Goal: Information Seeking & Learning: Understand process/instructions

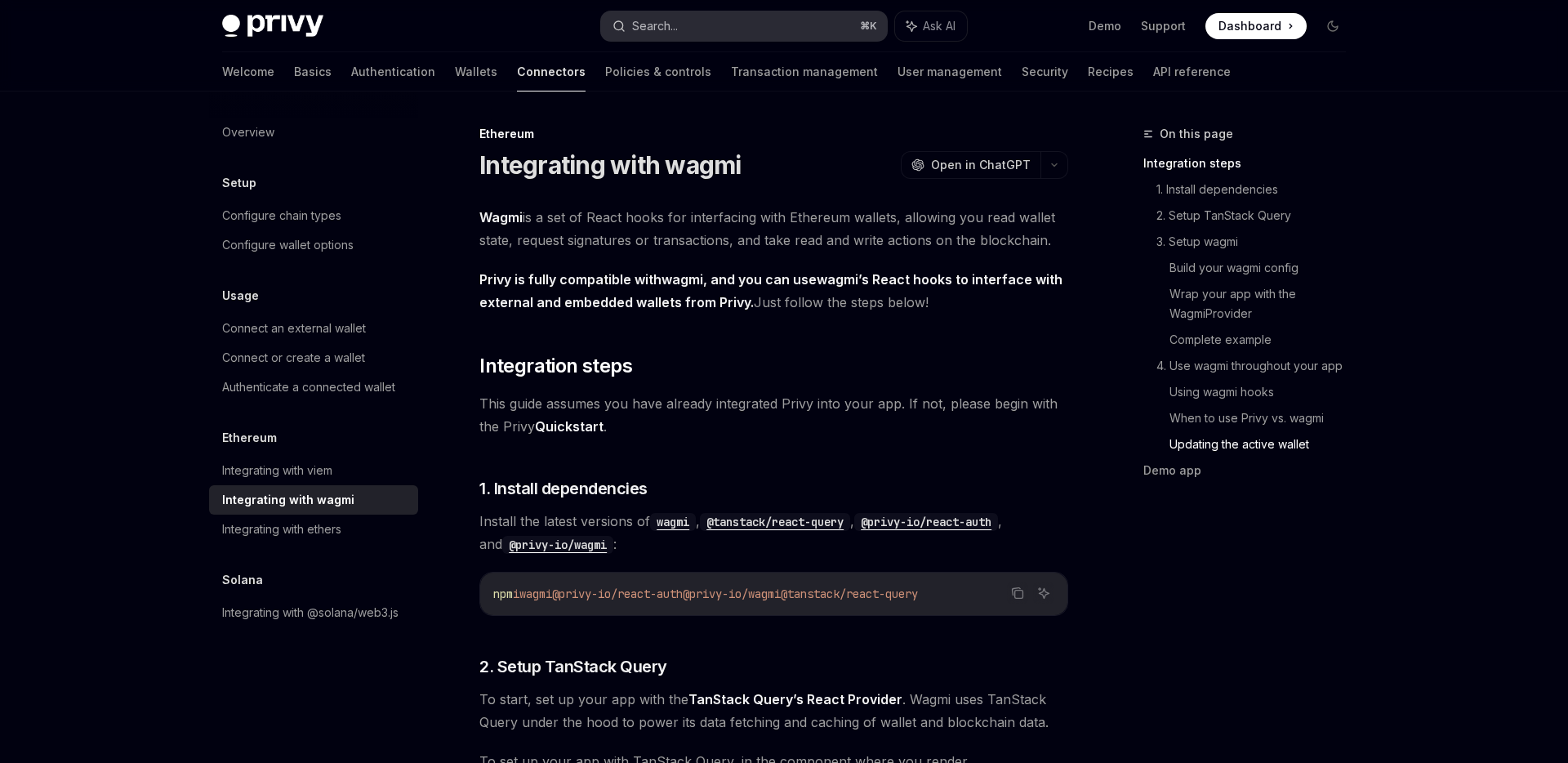
scroll to position [4646, 0]
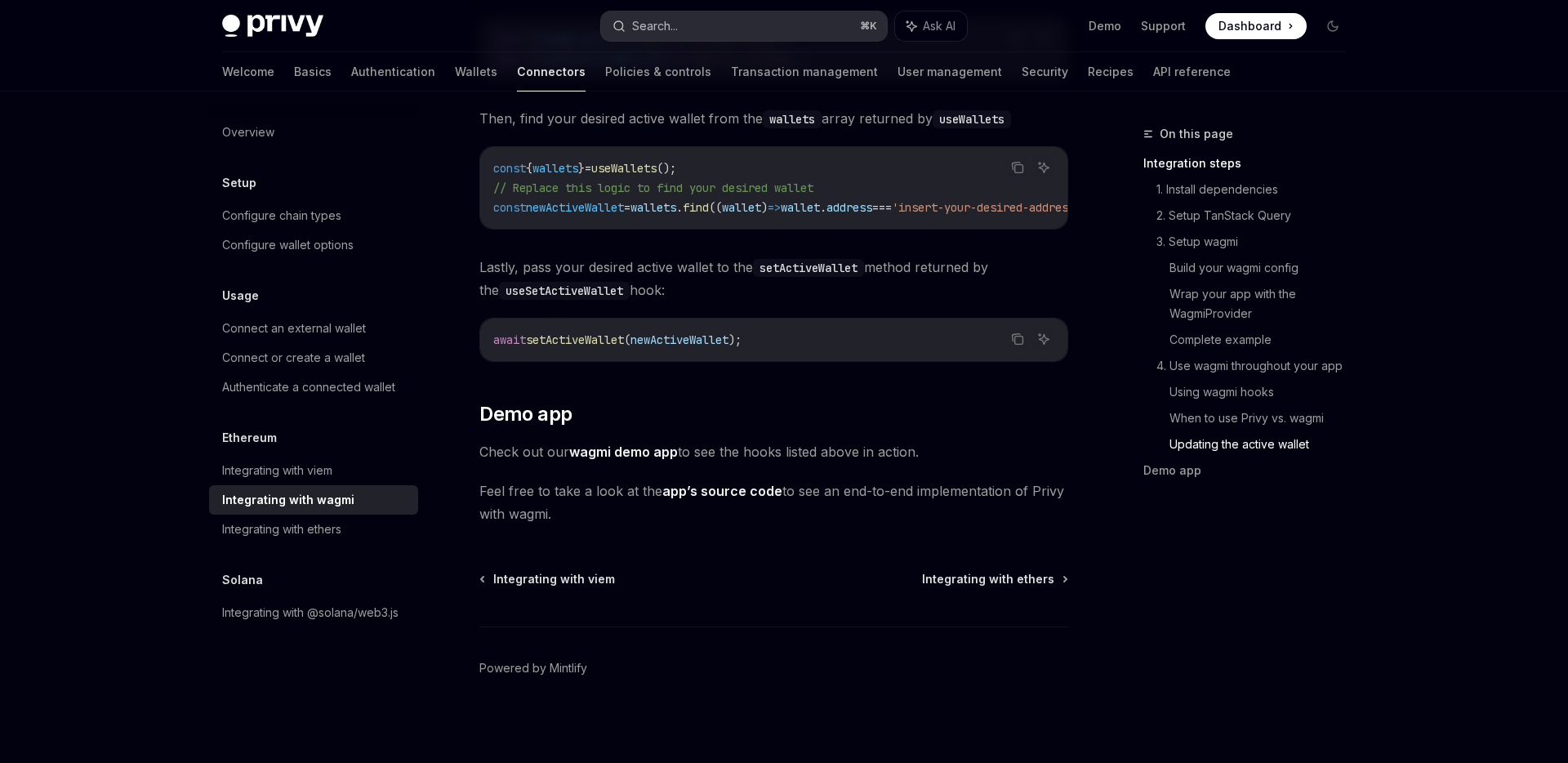
click at [678, 29] on div "Search..." at bounding box center [655, 26] width 46 height 19
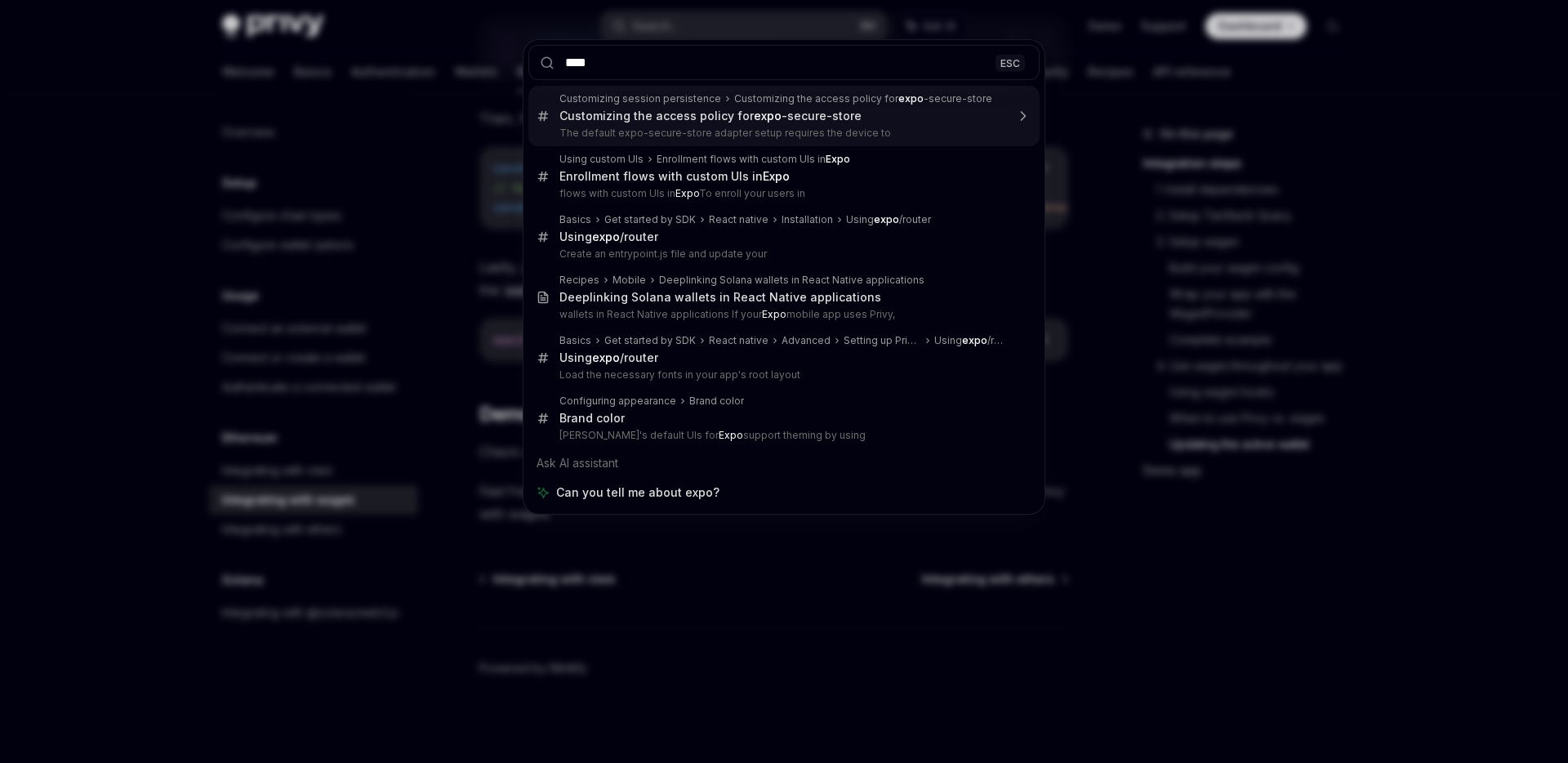
type input "****"
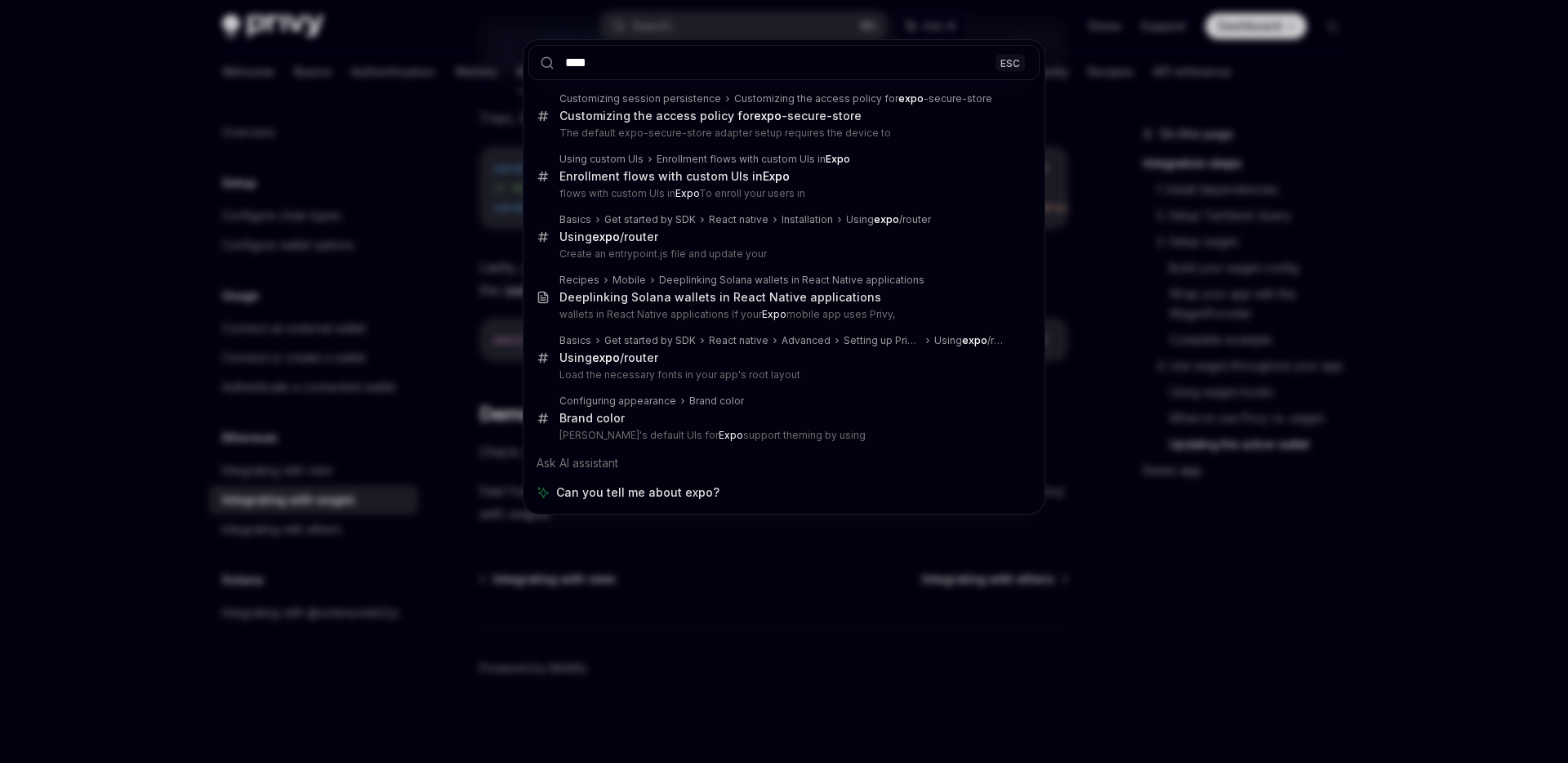
click at [368, 265] on div "**** ESC Customizing session persistence Customizing the access policy for expo…" at bounding box center [784, 381] width 1568 height 763
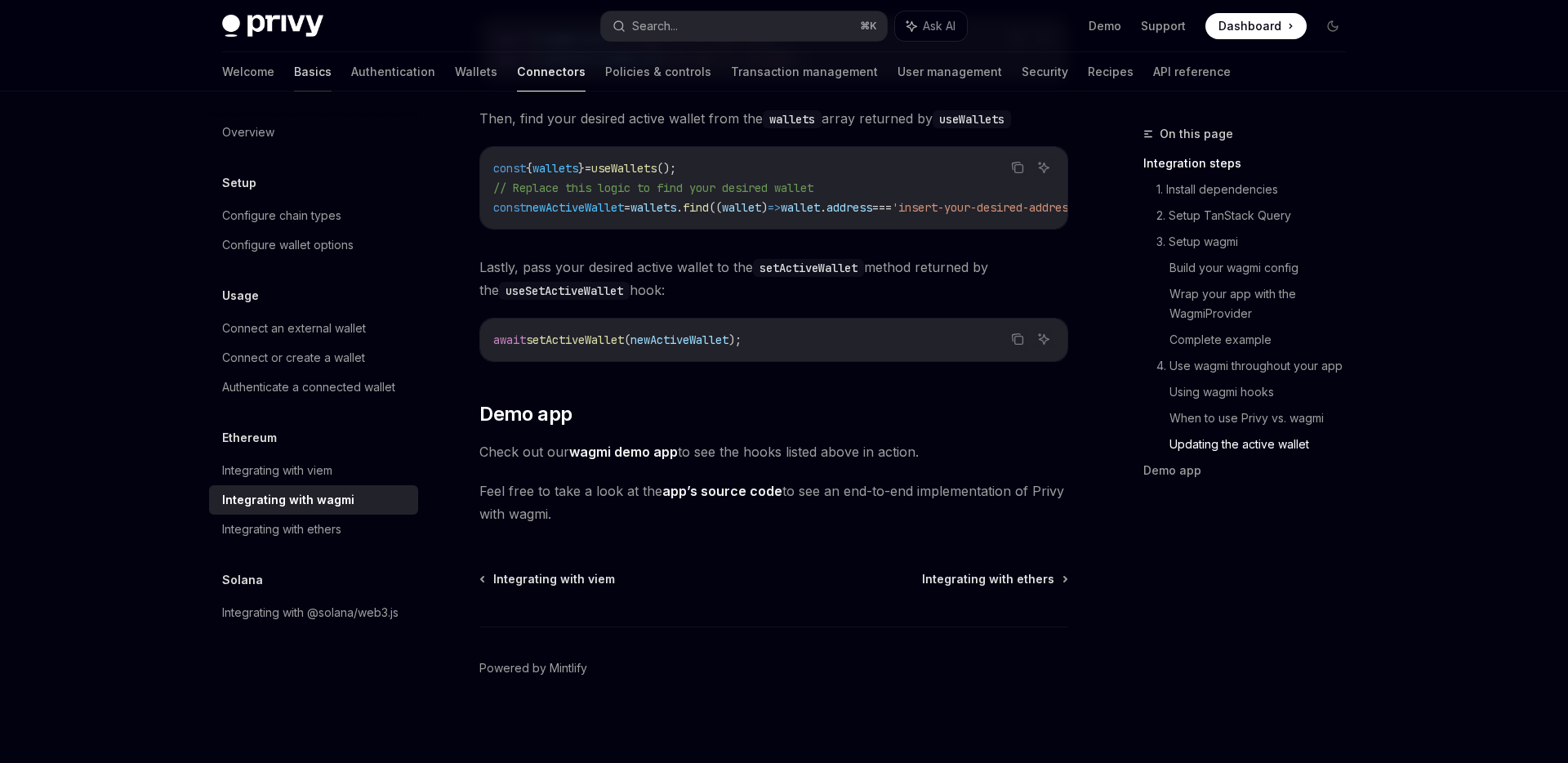
click at [294, 67] on link "Basics" at bounding box center [313, 72] width 38 height 39
type textarea "*"
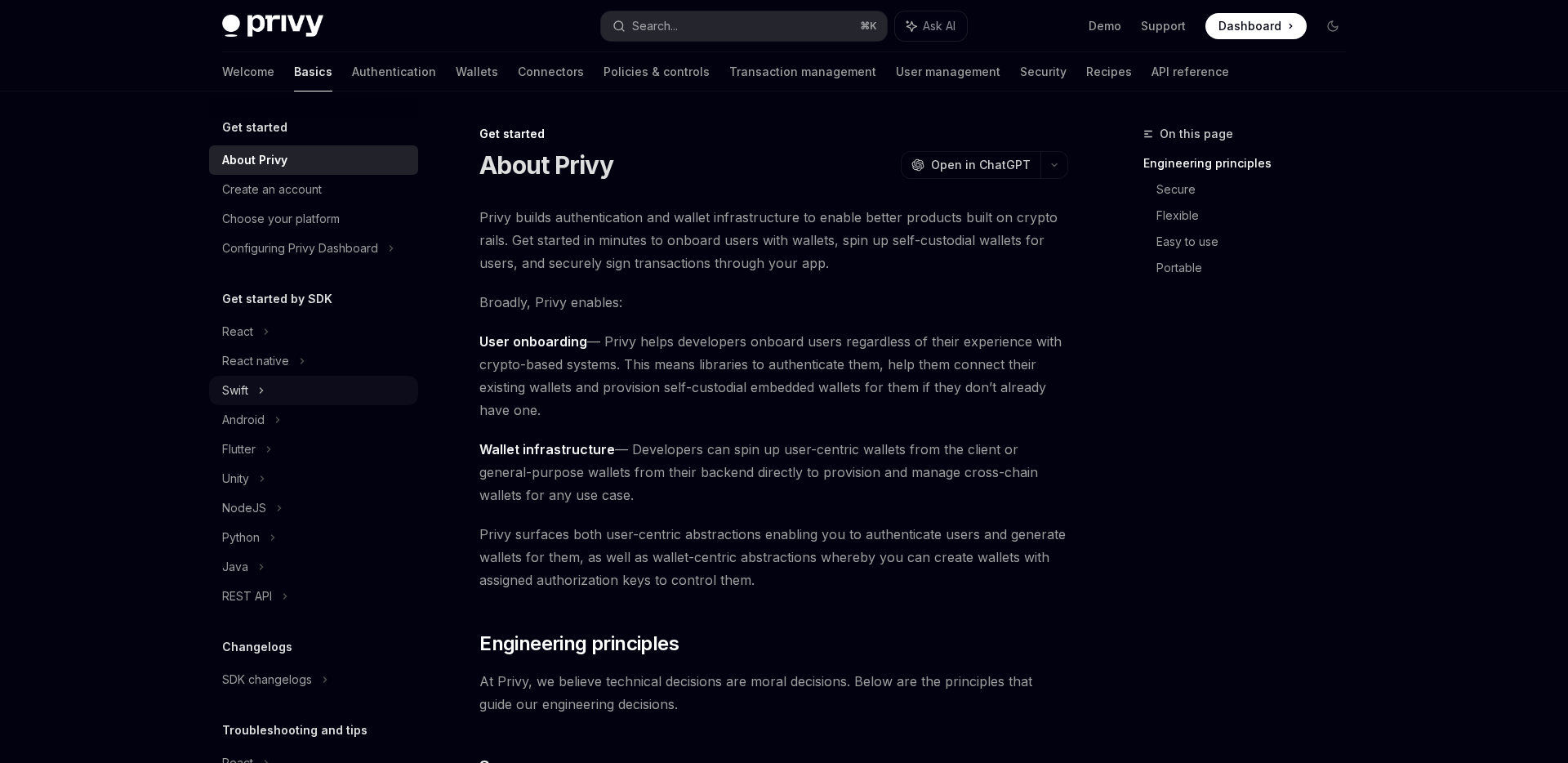
click at [313, 376] on div "Swift" at bounding box center [313, 391] width 209 height 30
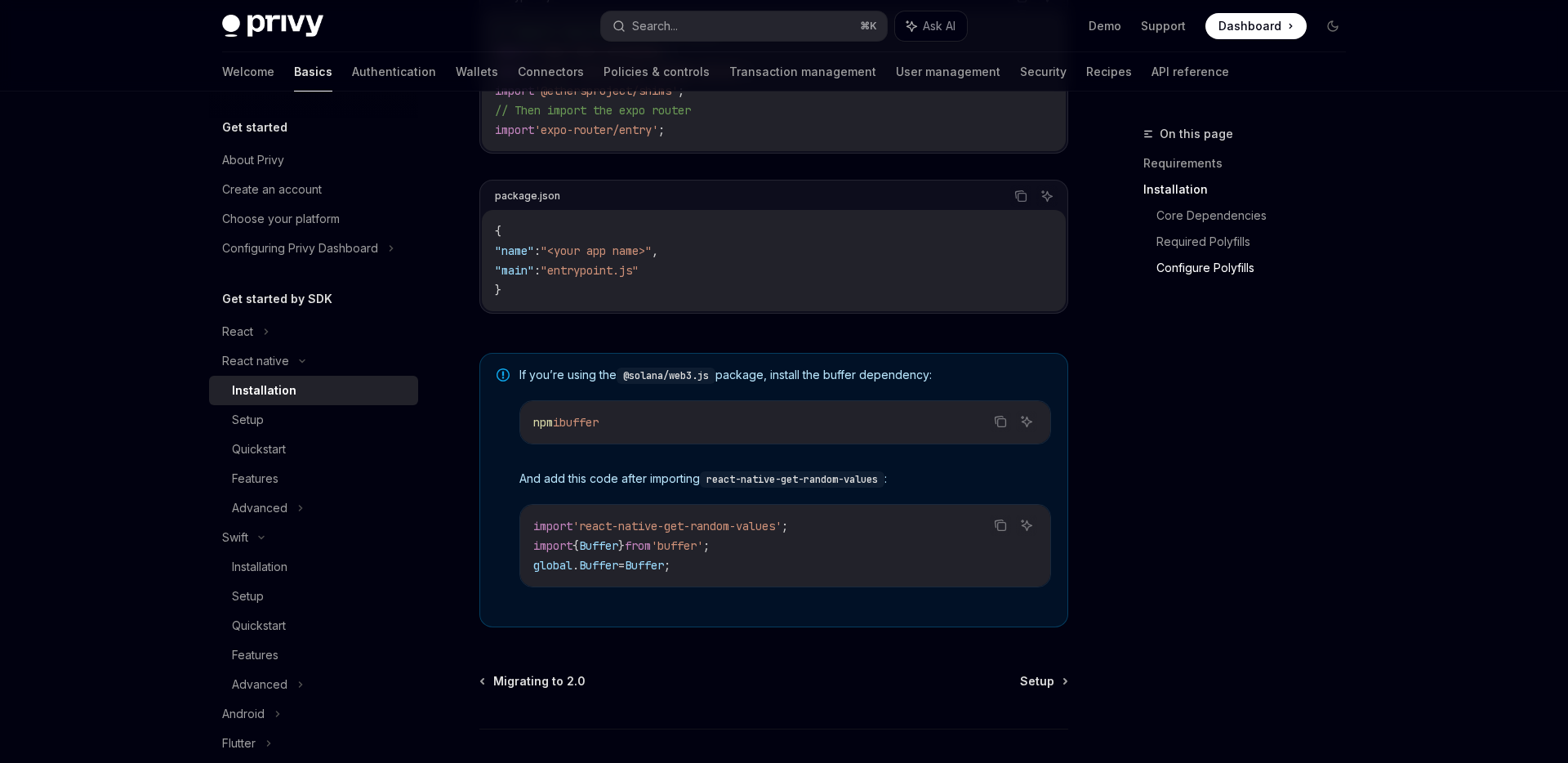
scroll to position [1106, 0]
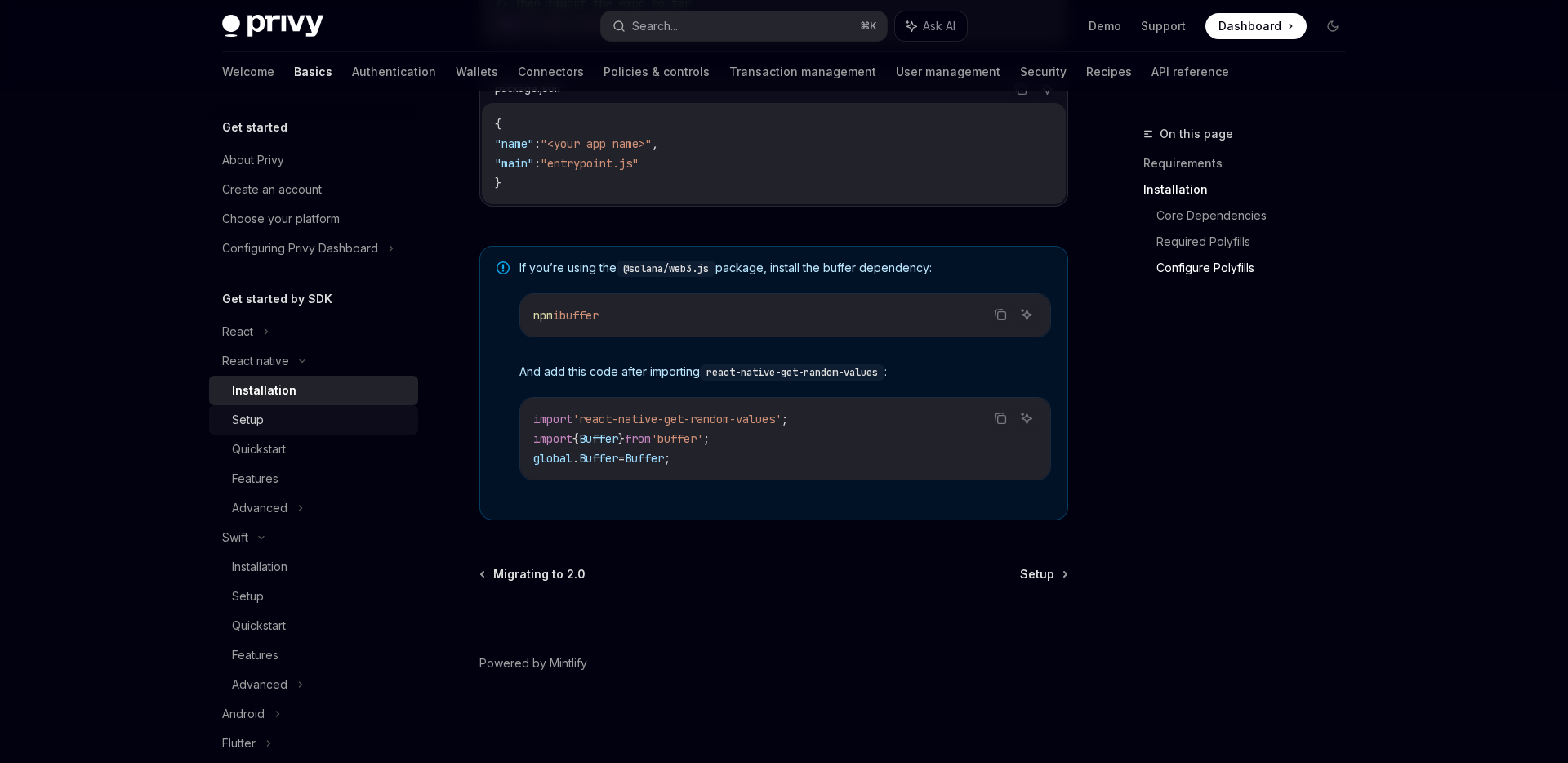
click at [313, 416] on div "Setup" at bounding box center [320, 420] width 176 height 19
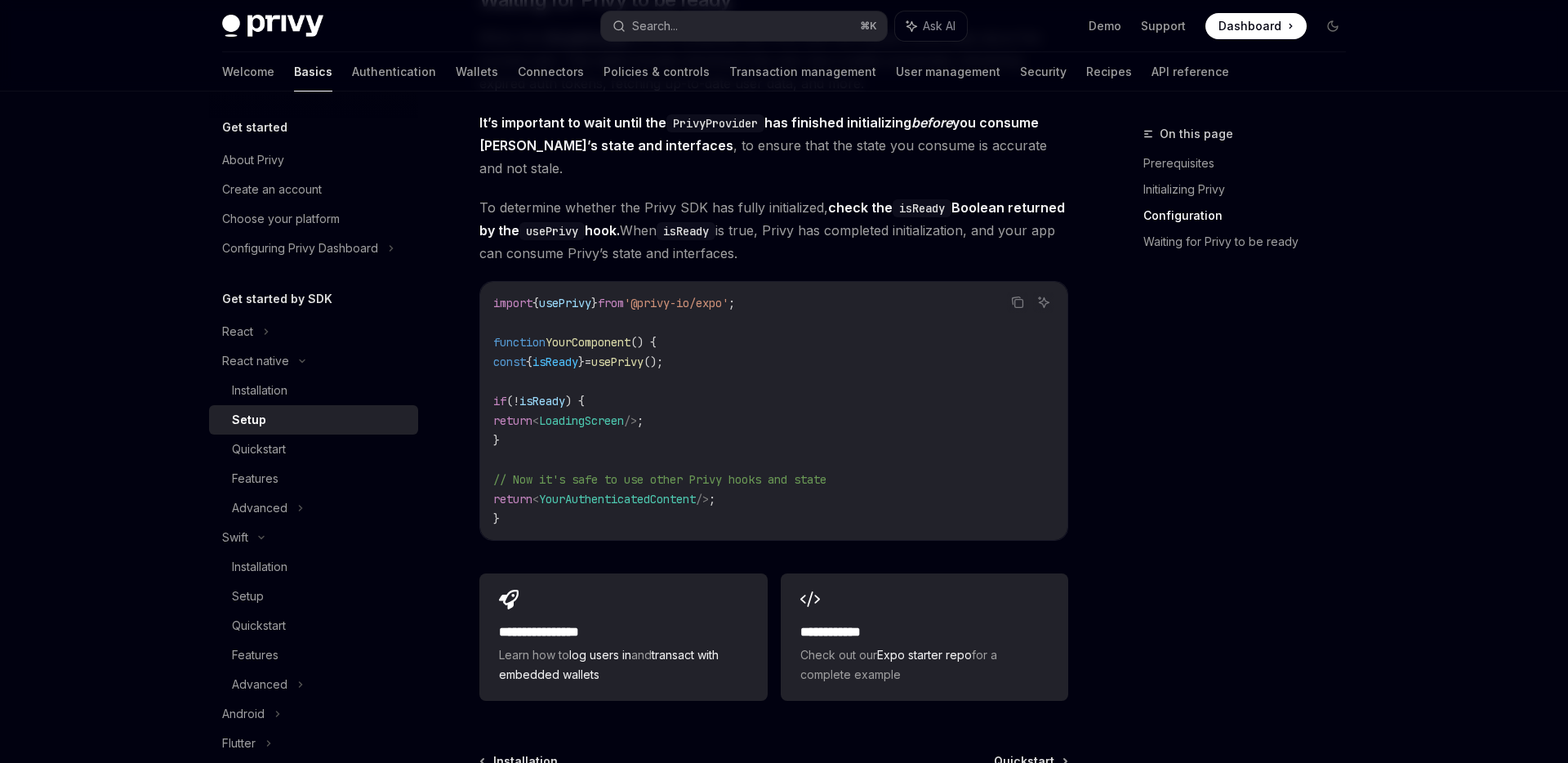
scroll to position [1475, 0]
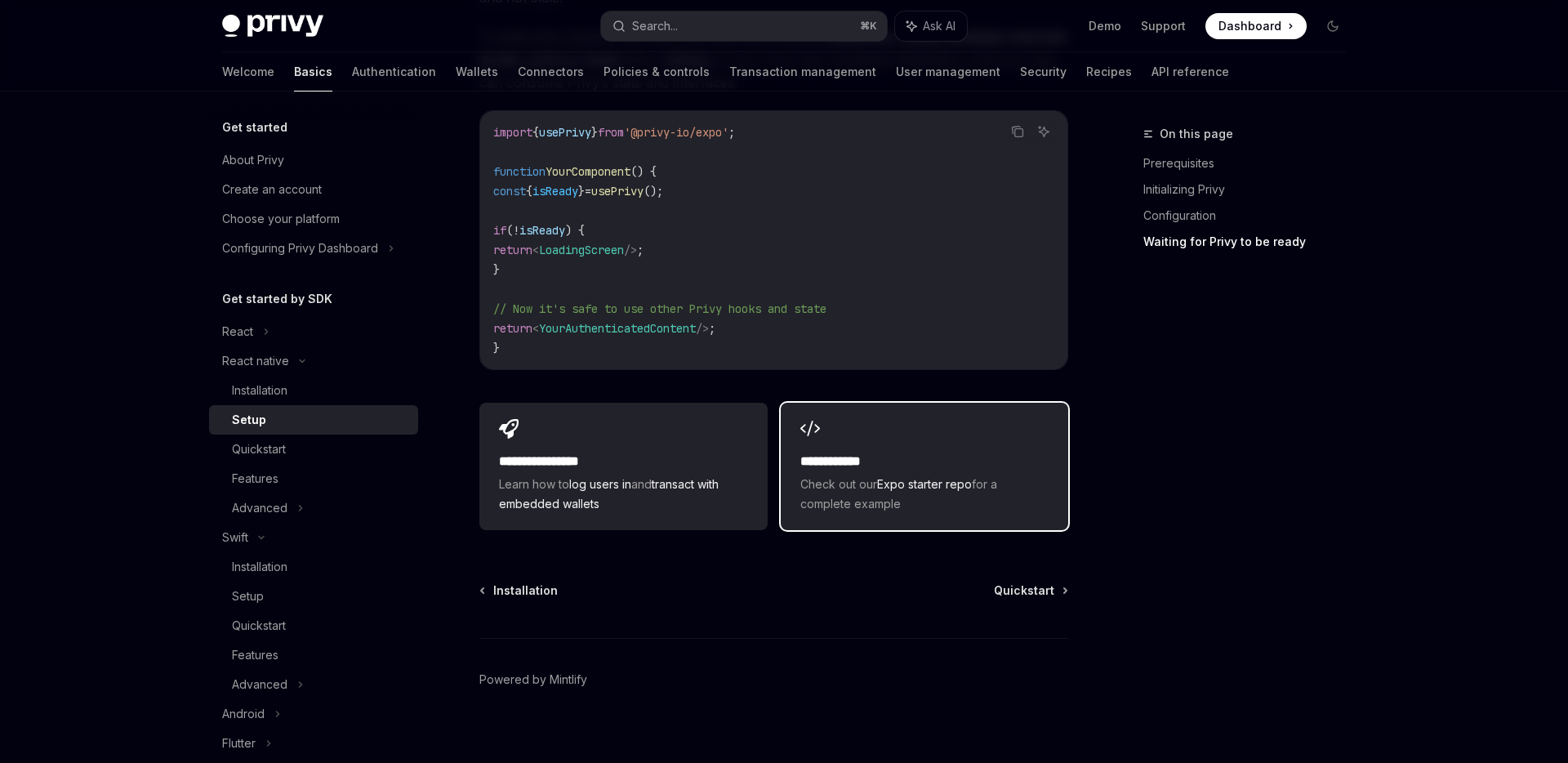
click at [878, 486] on span "Check out our Expo starter repo for a complete example" at bounding box center [925, 494] width 249 height 39
type textarea "*"
